Goal: Check status

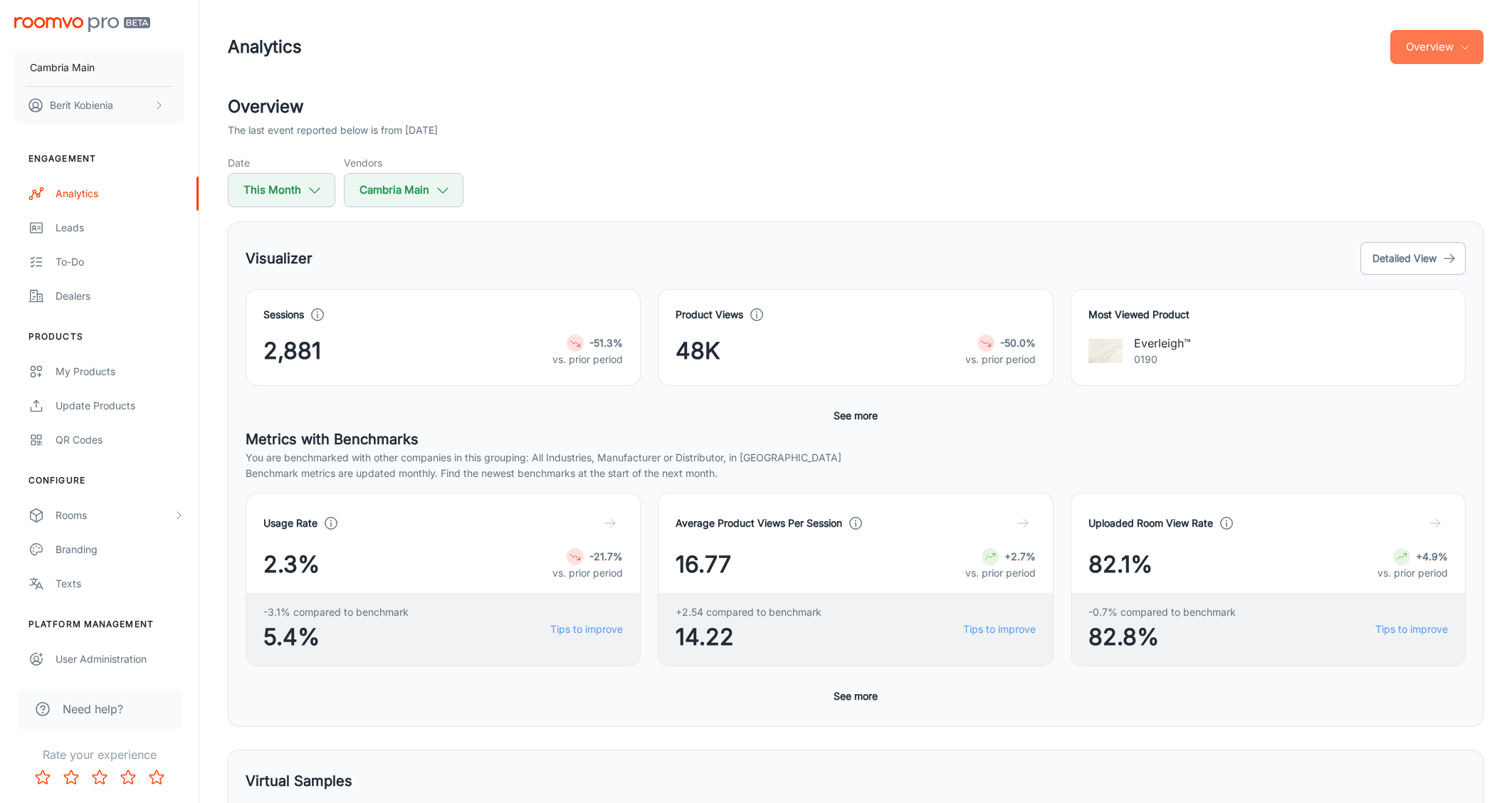
click at [1418, 51] on button "Overview" at bounding box center [1437, 47] width 93 height 34
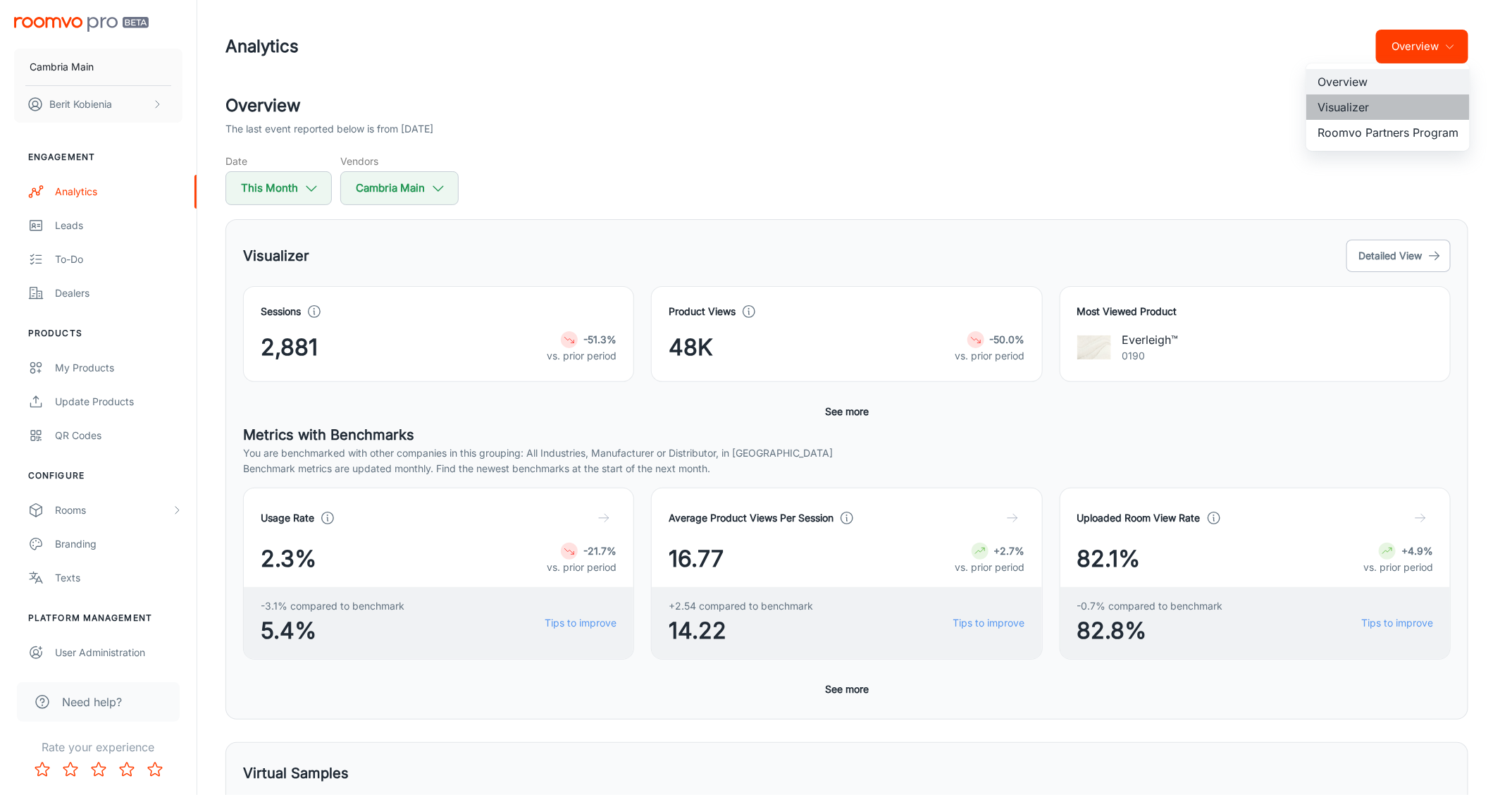
click at [1384, 107] on li "Visualizer" at bounding box center [1388, 107] width 164 height 25
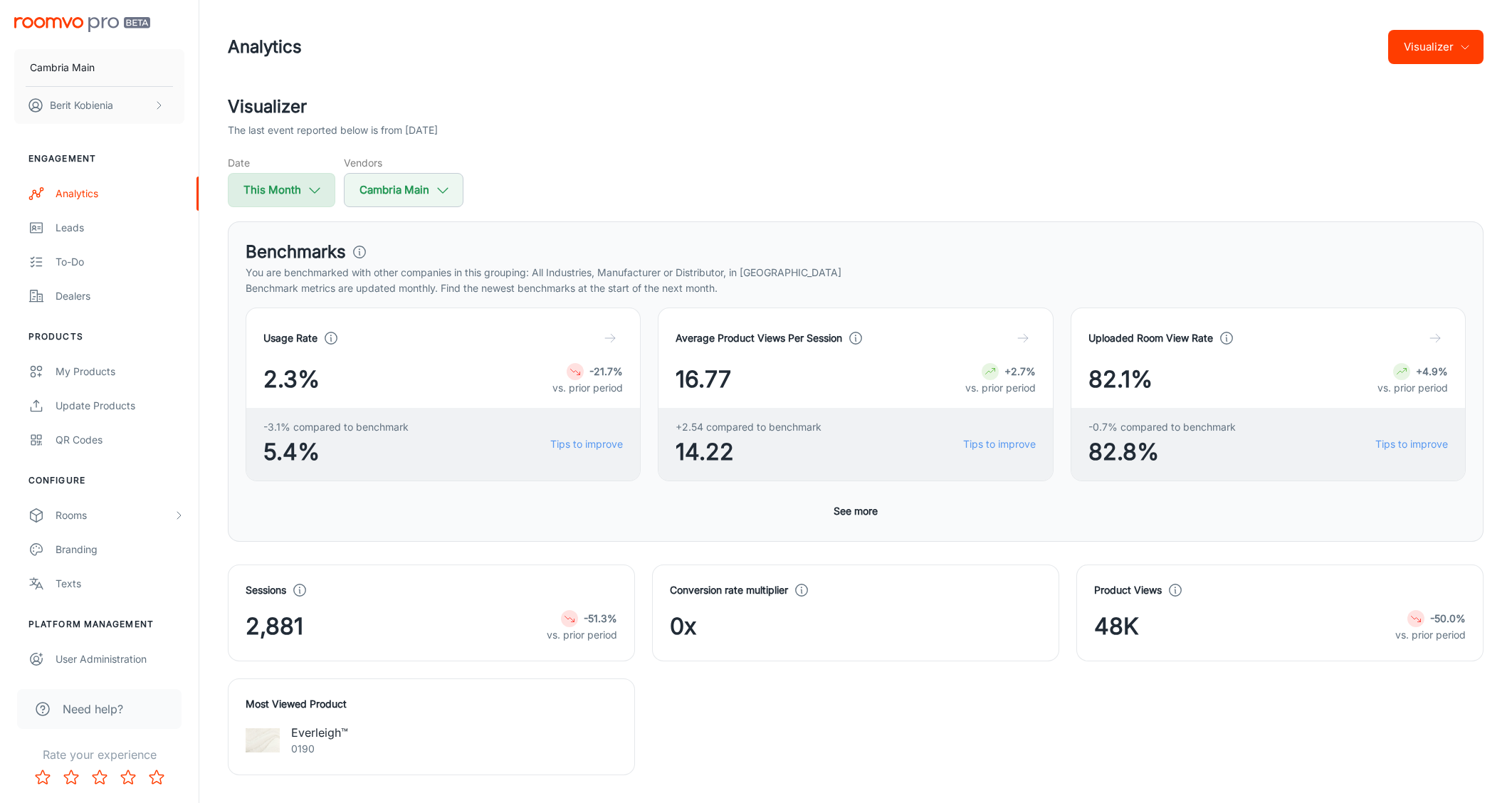
click at [259, 195] on button "This Month" at bounding box center [281, 190] width 108 height 34
select select "8"
select select "2025"
select select "8"
select select "2025"
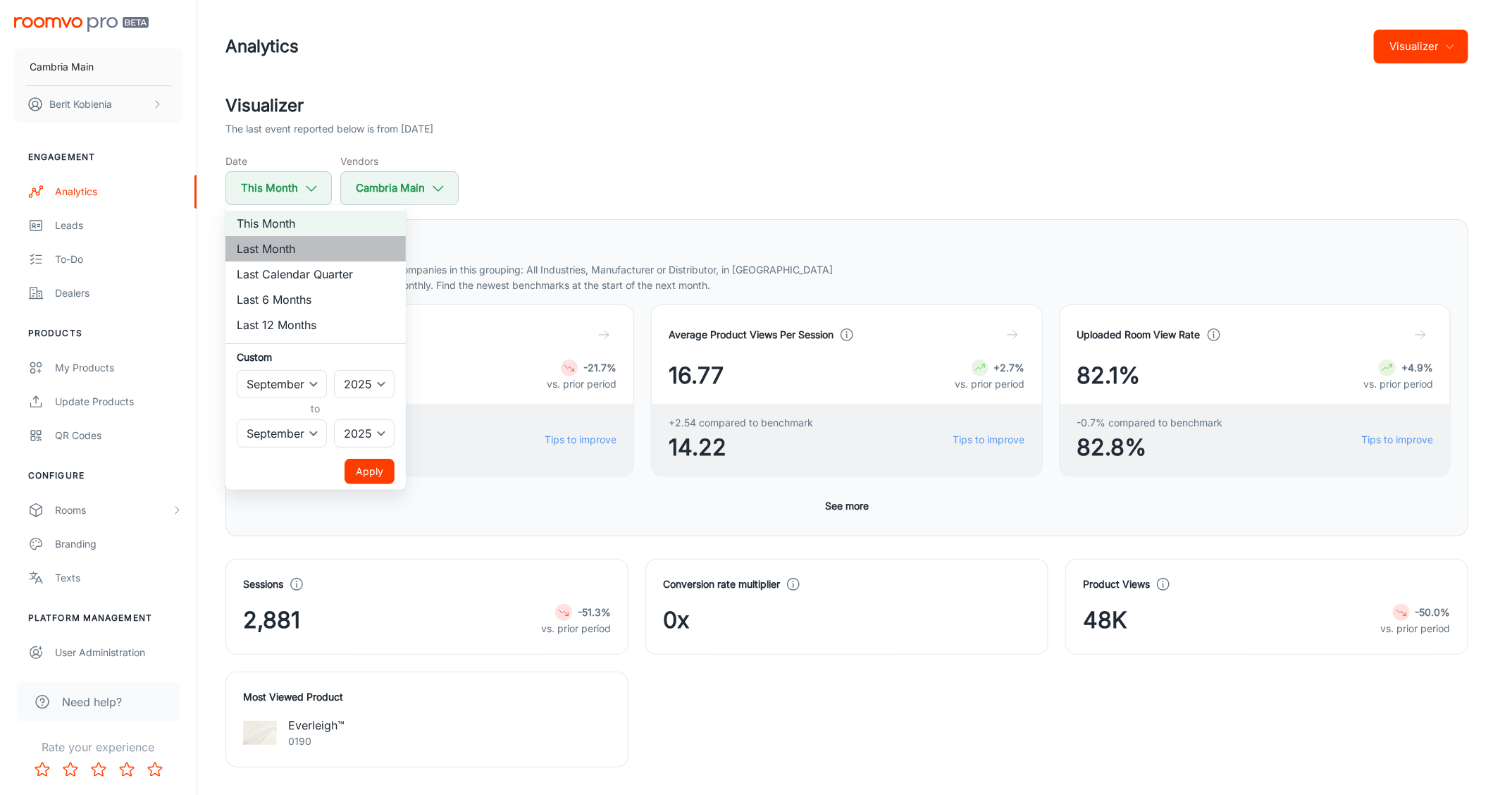
click at [326, 251] on li "Last Month" at bounding box center [315, 249] width 180 height 25
select select "7"
click at [351, 459] on button "Apply" at bounding box center [369, 471] width 50 height 25
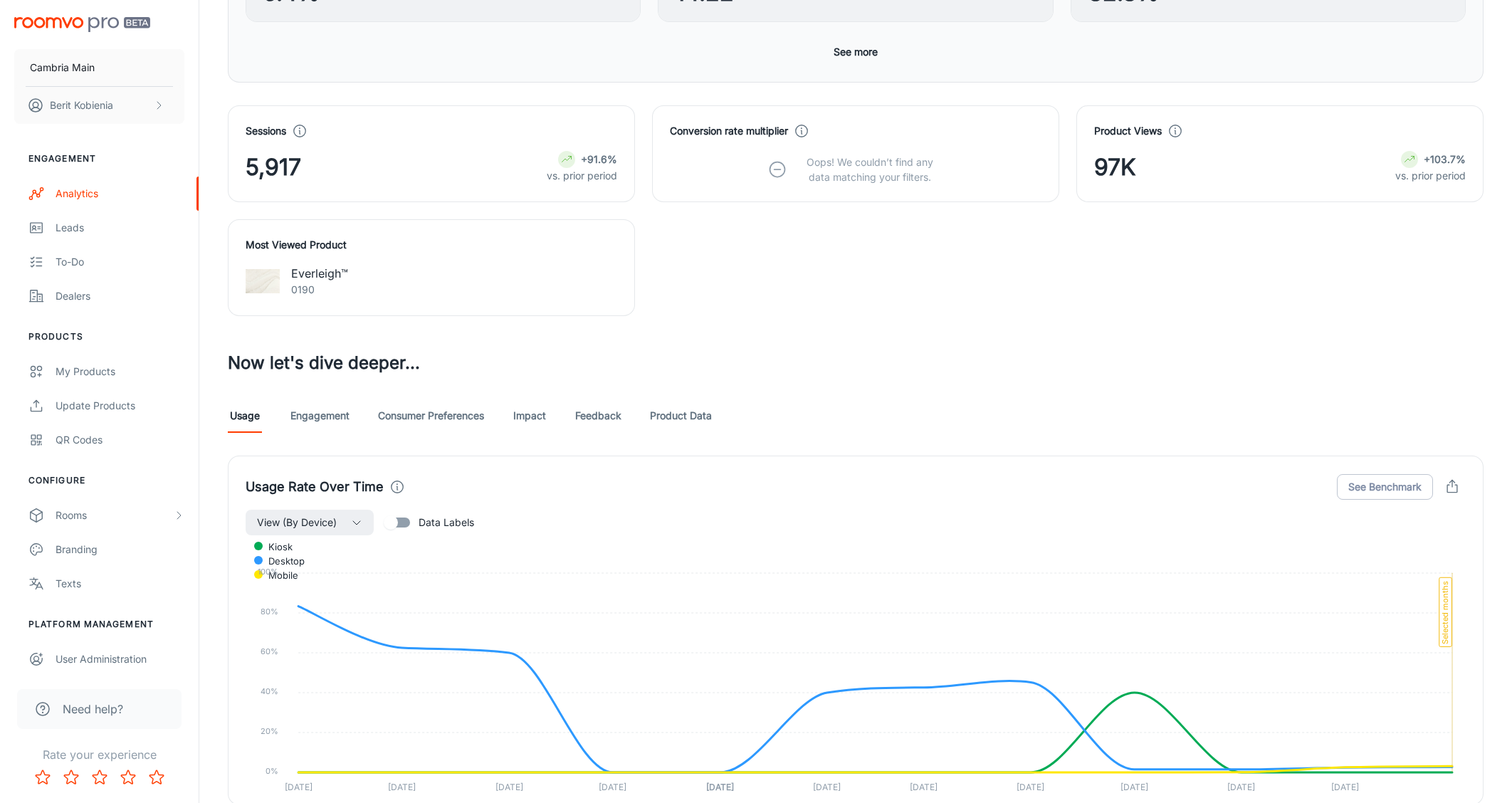
scroll to position [462, 0]
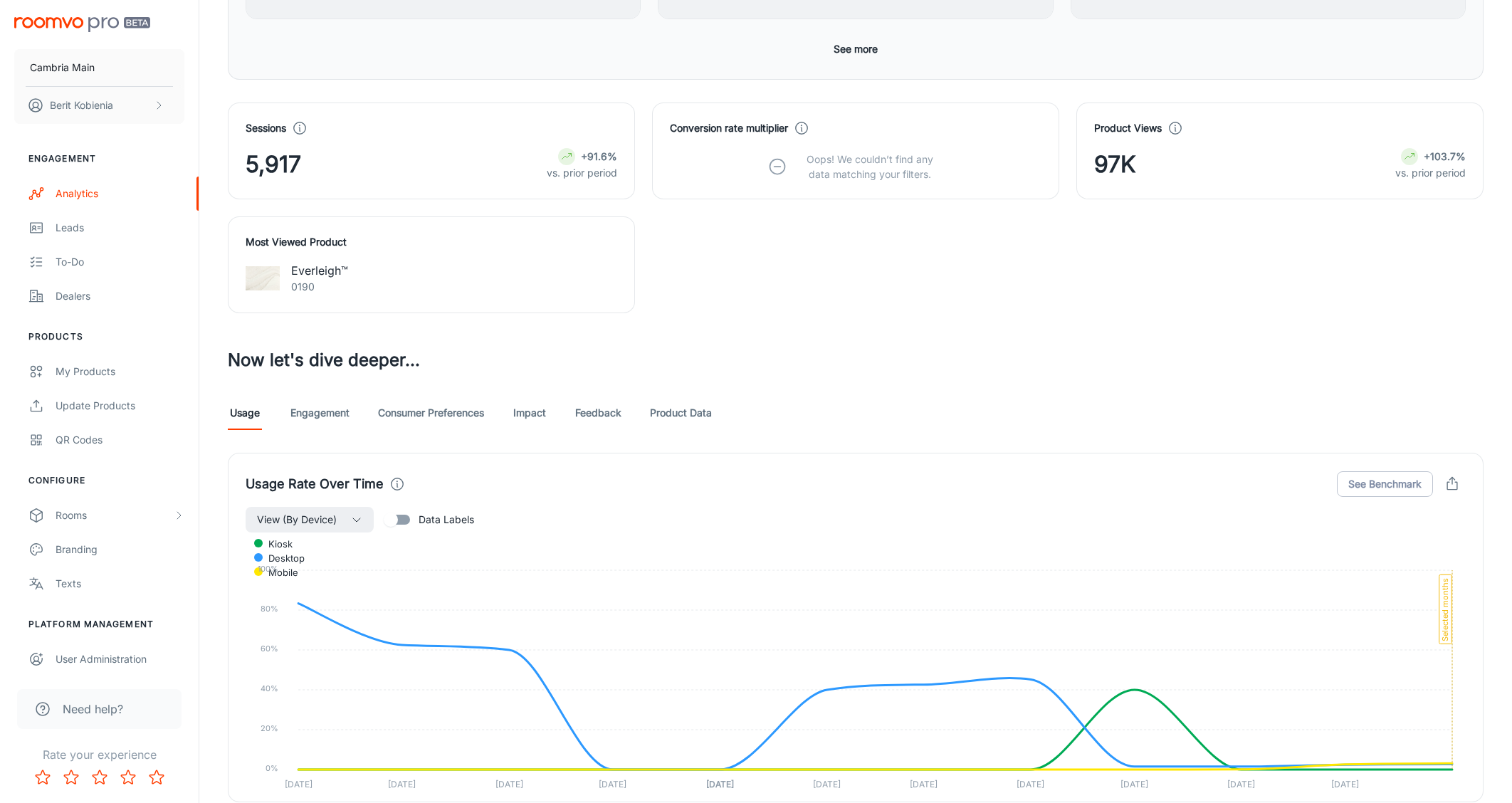
click at [549, 411] on div "Usage Engagement Consumer Preferences Impact Feedback Product Data" at bounding box center [856, 413] width 1256 height 34
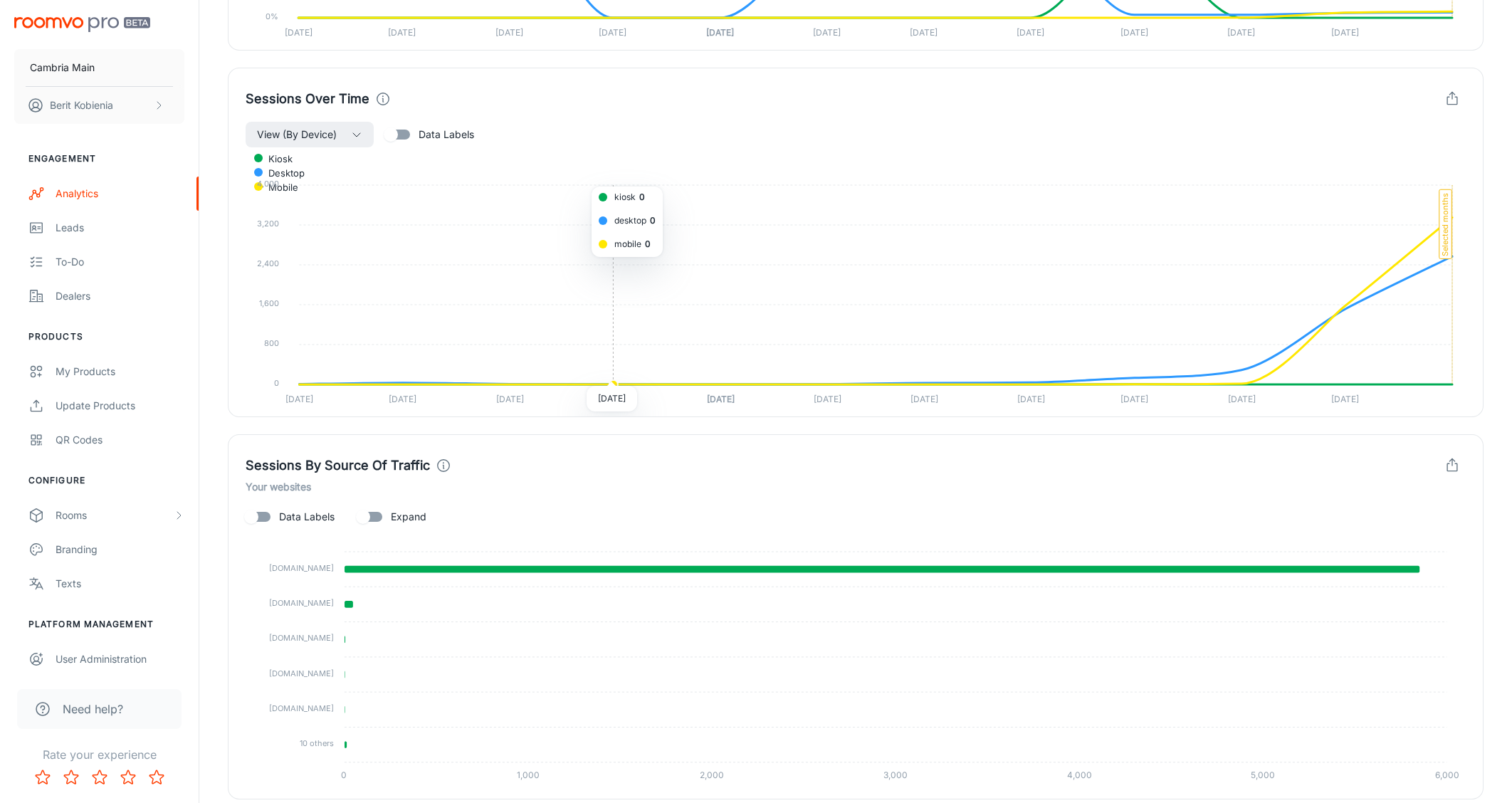
scroll to position [1264, 0]
